Goal: Find specific page/section: Find specific page/section

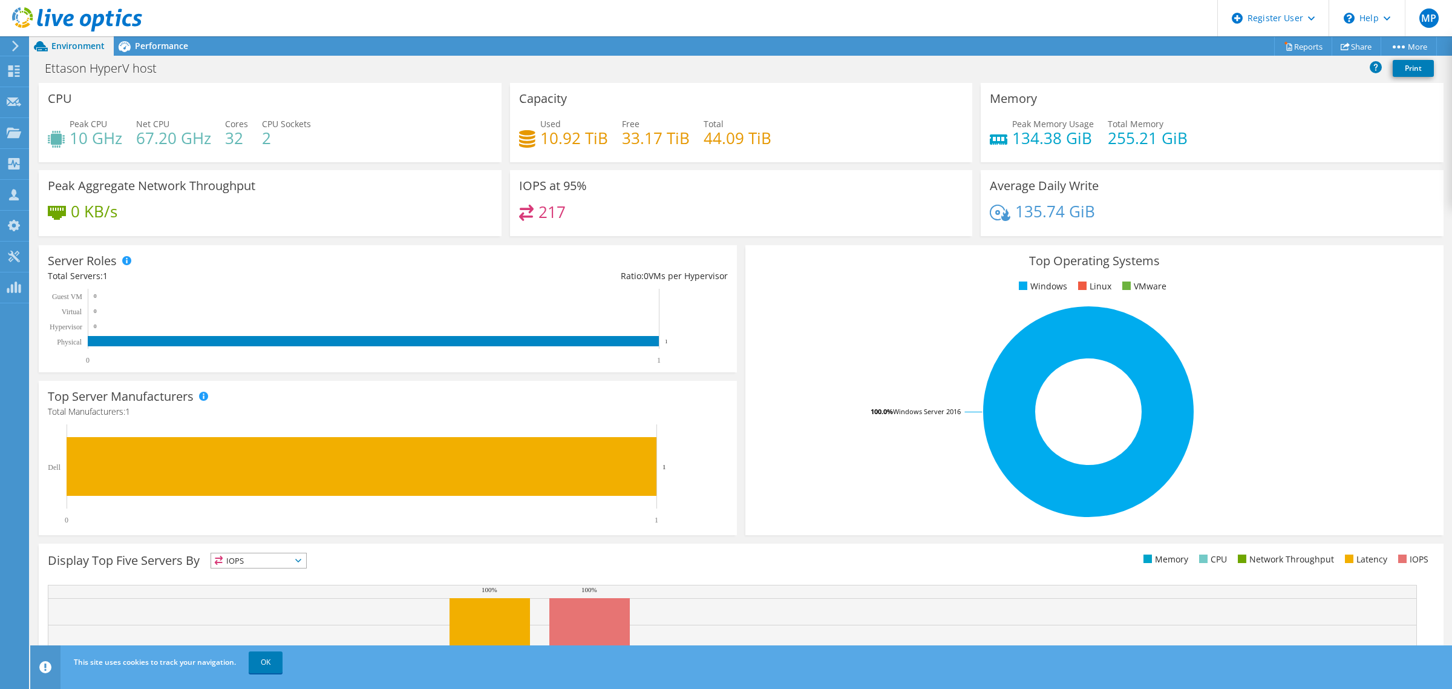
scroll to position [159, 0]
click at [13, 50] on use at bounding box center [15, 46] width 7 height 11
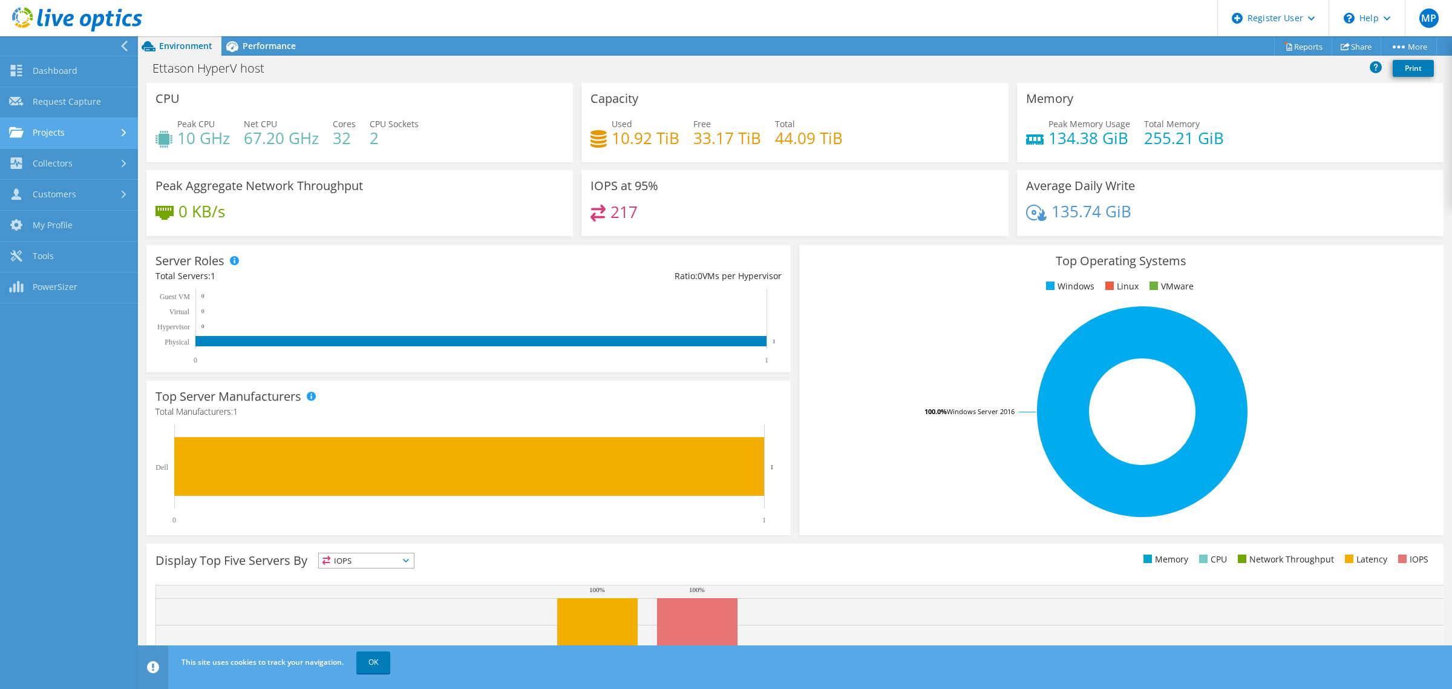
click at [71, 122] on link "Projects" at bounding box center [69, 133] width 138 height 31
click at [99, 170] on link "Search Projects" at bounding box center [69, 164] width 138 height 31
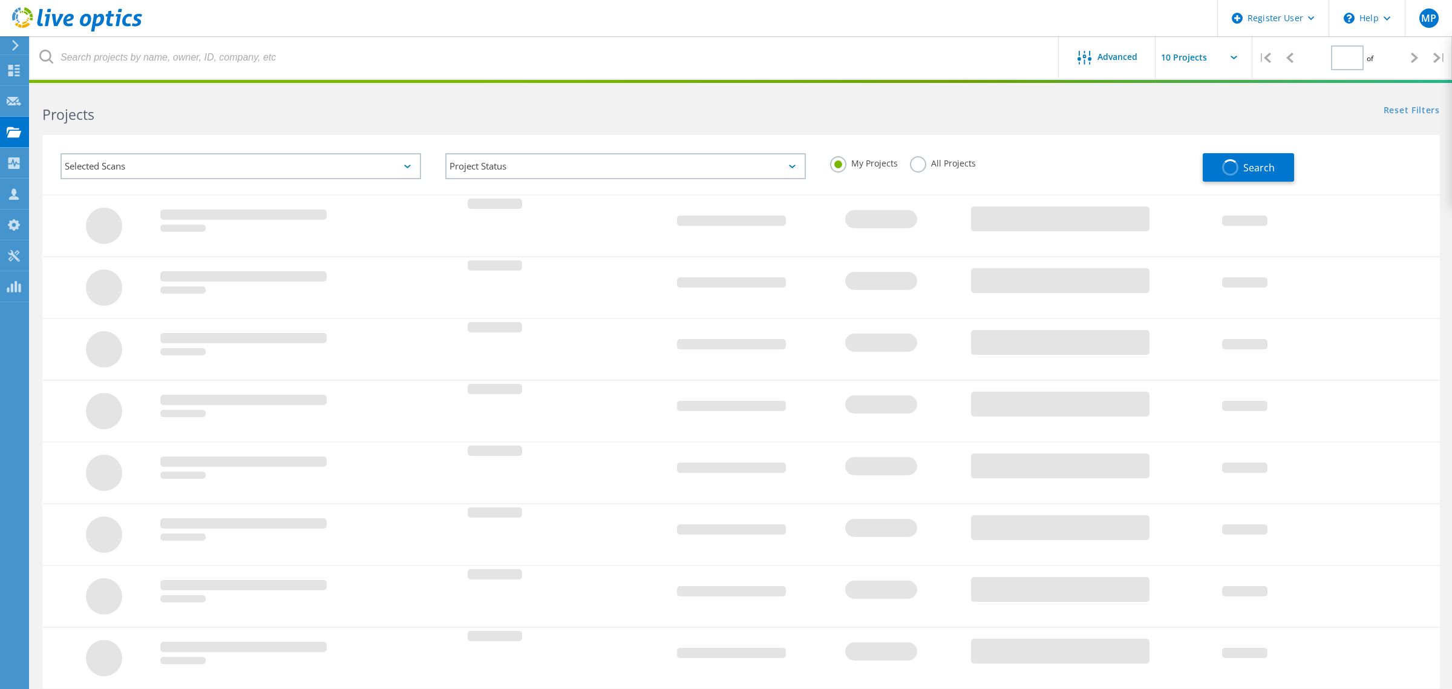
type input "1"
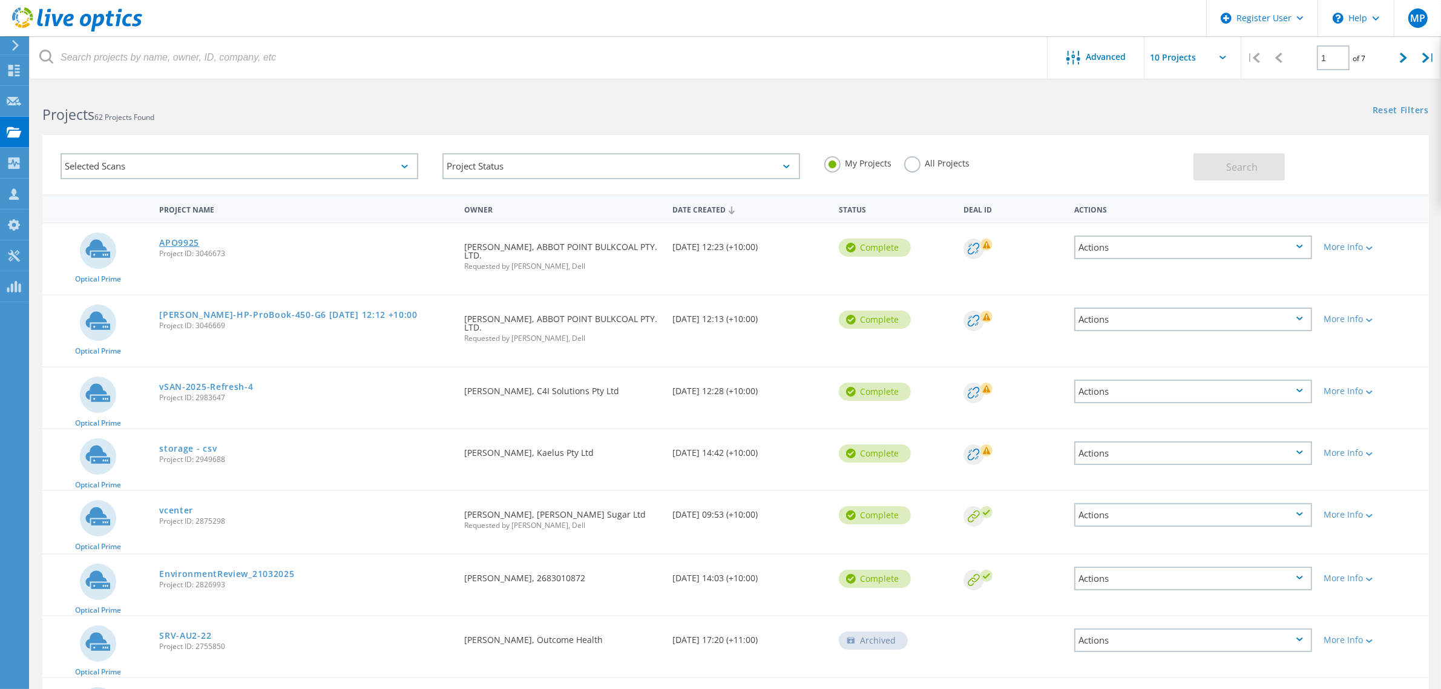
click at [182, 240] on link "APO9925" at bounding box center [179, 242] width 40 height 8
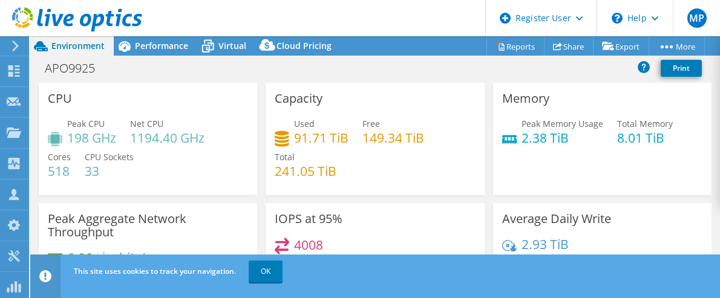
select select "USD"
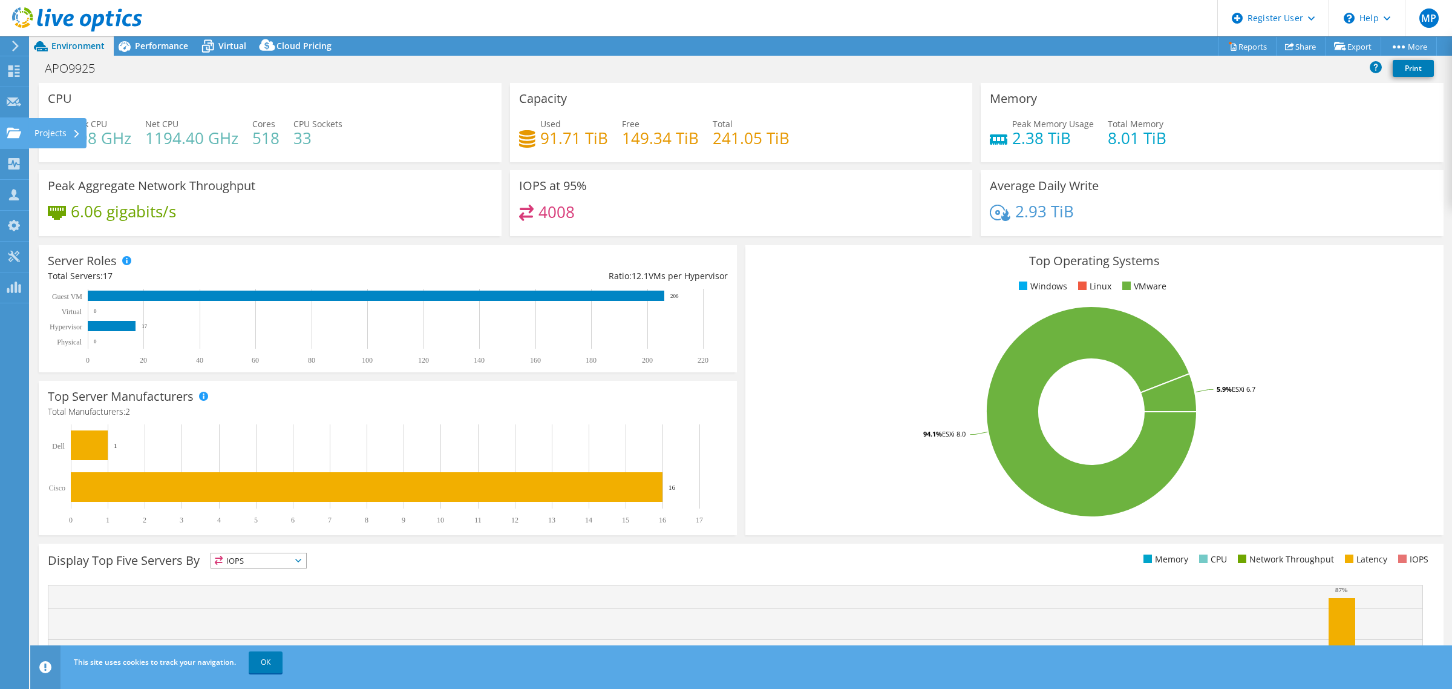
click at [55, 134] on div "Projects" at bounding box center [57, 133] width 58 height 30
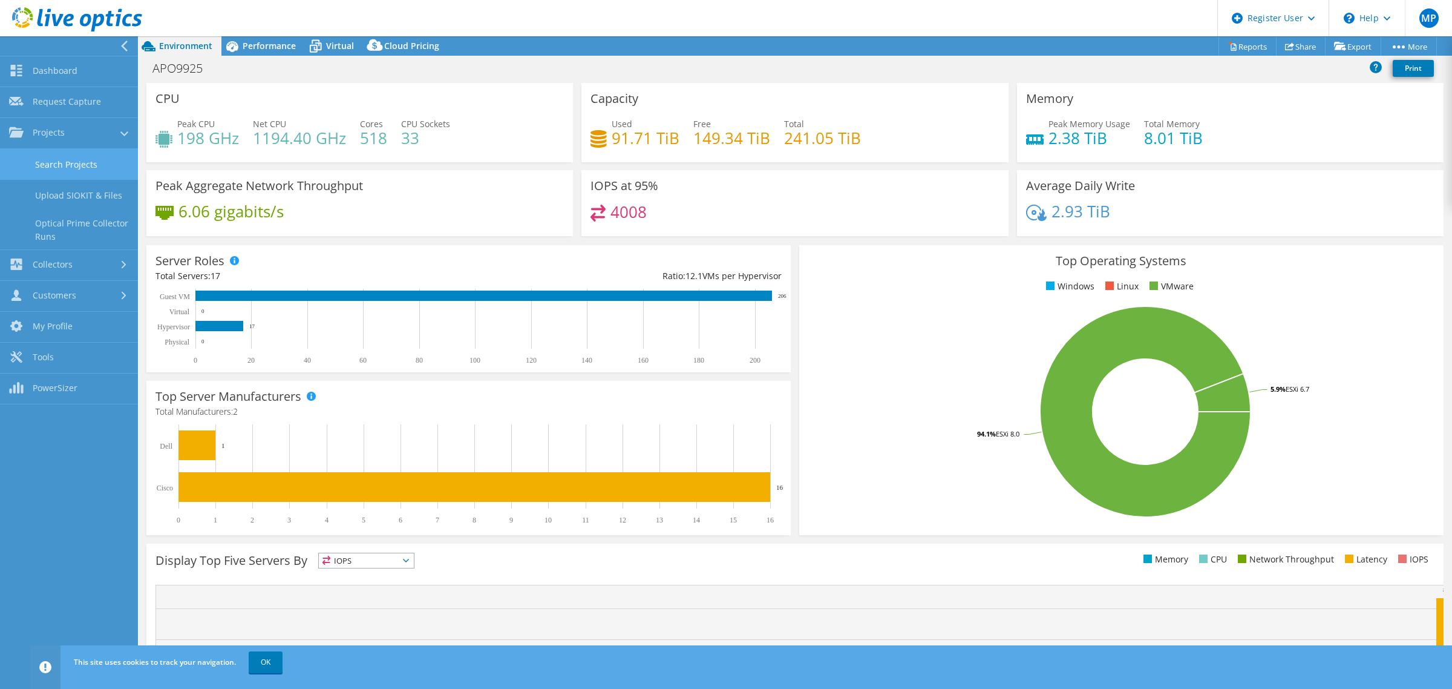
click at [97, 166] on link "Search Projects" at bounding box center [69, 164] width 138 height 31
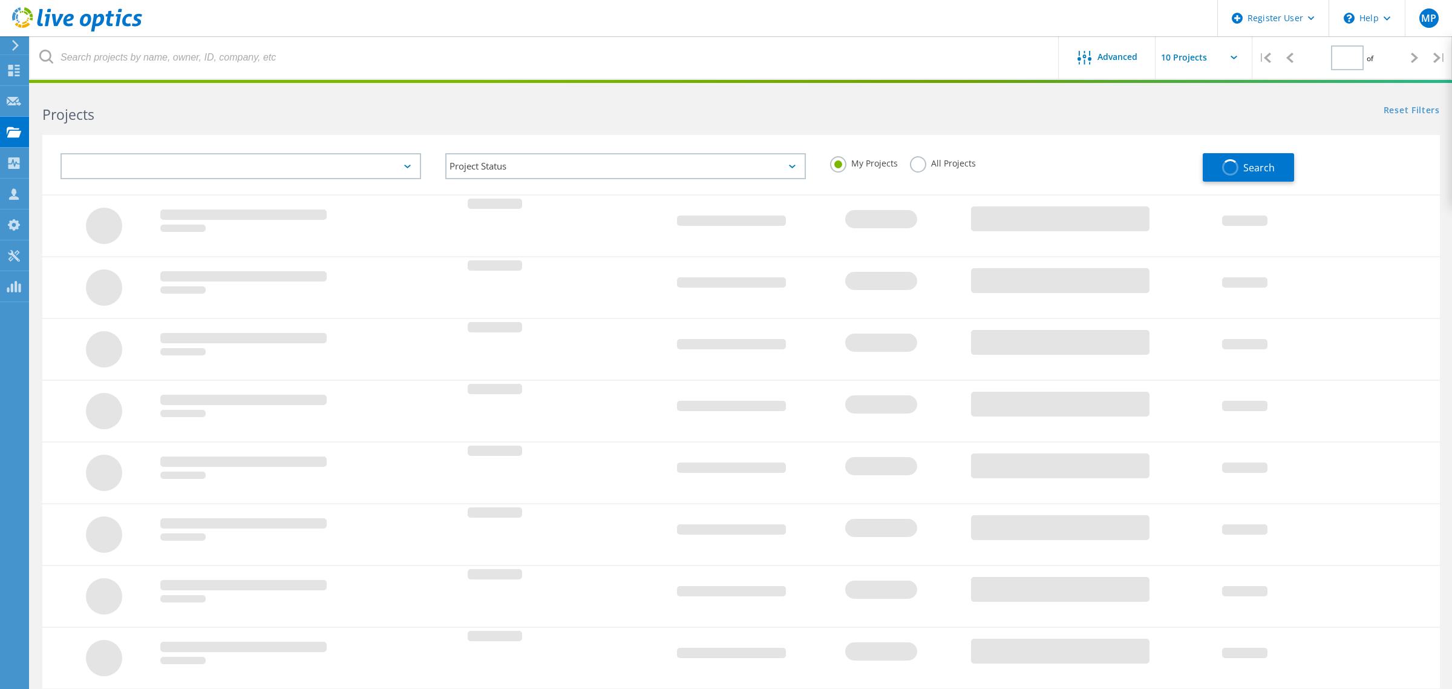
type input "1"
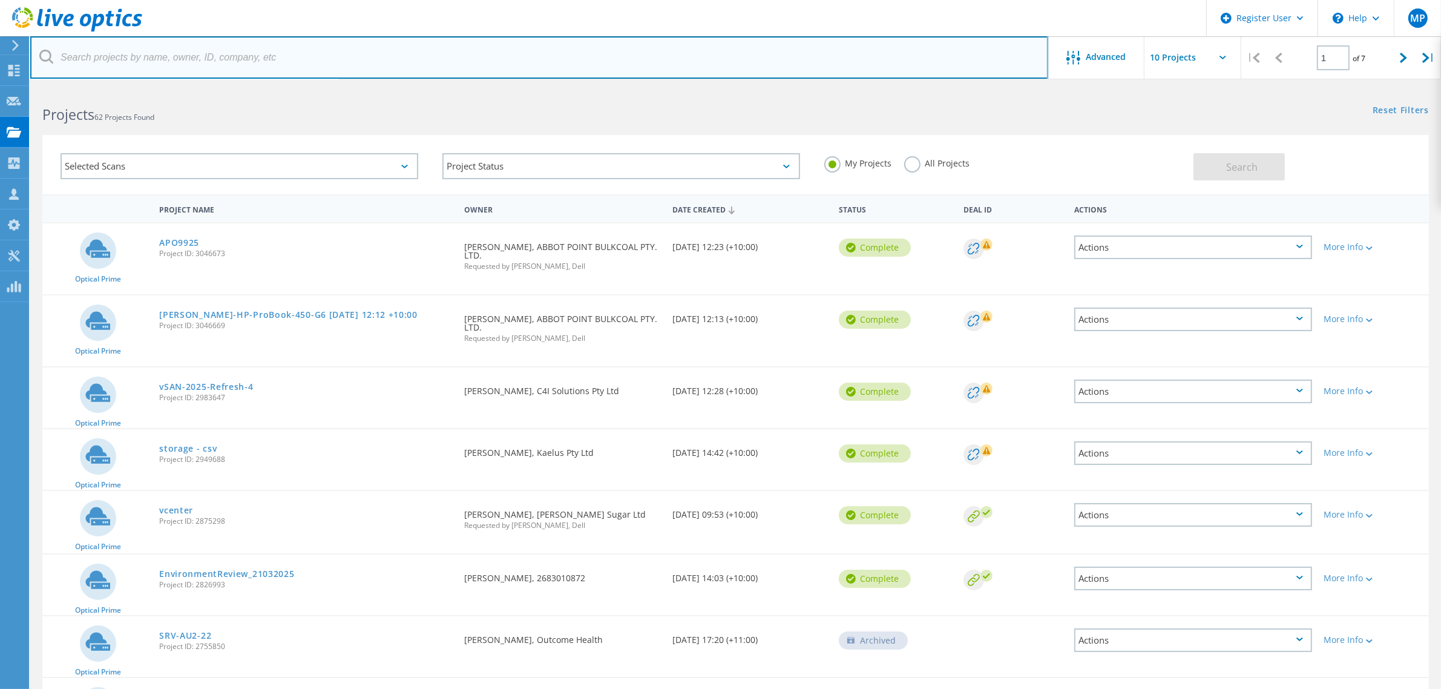
click at [255, 46] on input "text" at bounding box center [539, 57] width 1018 height 42
type input "digga"
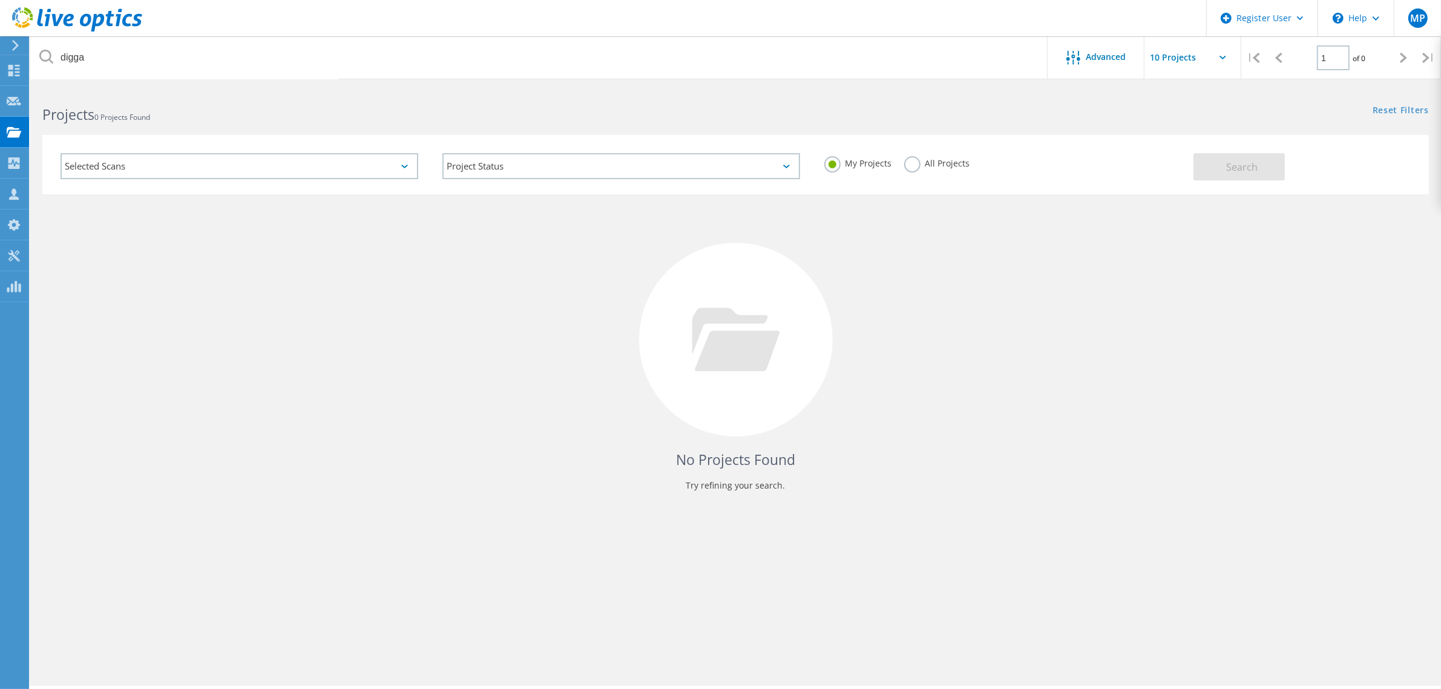
click at [917, 162] on label "All Projects" at bounding box center [937, 161] width 66 height 11
click at [0, 0] on input "All Projects" at bounding box center [0, 0] width 0 height 0
click at [1219, 162] on button "Search" at bounding box center [1238, 166] width 91 height 27
